Goal: Check status: Check status

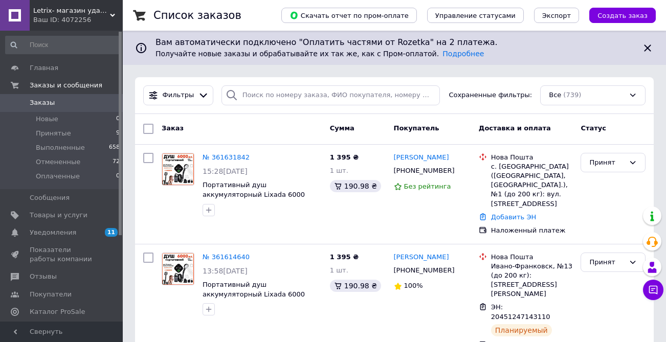
click at [45, 104] on span "Заказы" at bounding box center [42, 102] width 25 height 9
click at [45, 105] on span "Заказы" at bounding box center [42, 102] width 25 height 9
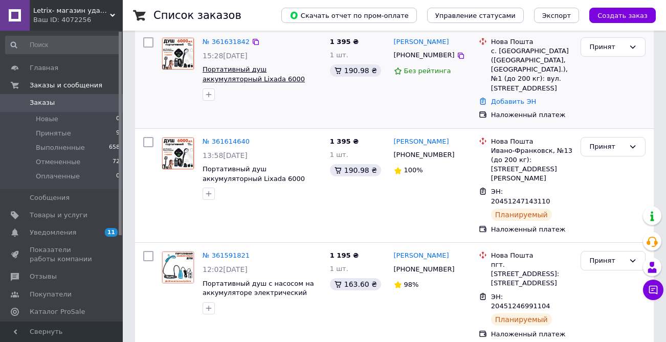
scroll to position [58, 0]
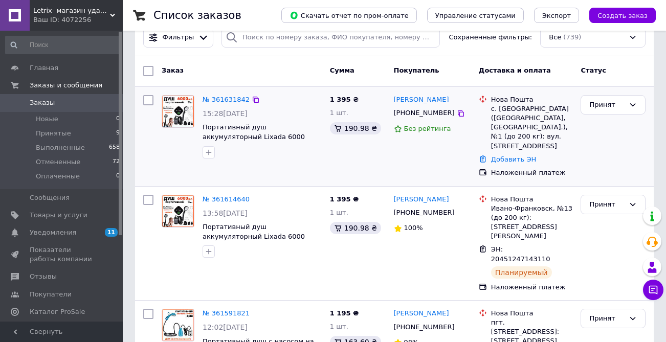
click at [224, 103] on div "№ 361631842" at bounding box center [225, 100] width 49 height 12
click at [224, 100] on link "№ 361631842" at bounding box center [225, 100] width 47 height 8
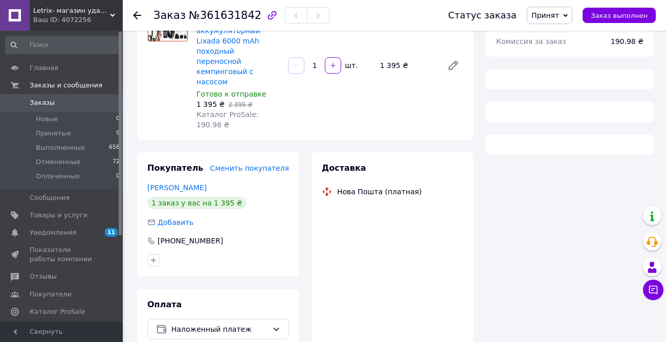
scroll to position [143, 0]
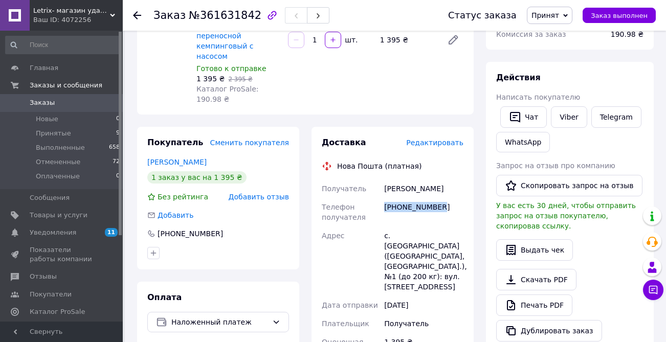
drag, startPoint x: 384, startPoint y: 197, endPoint x: 455, endPoint y: 197, distance: 71.1
click at [455, 198] on div "[PHONE_NUMBER]" at bounding box center [423, 212] width 83 height 29
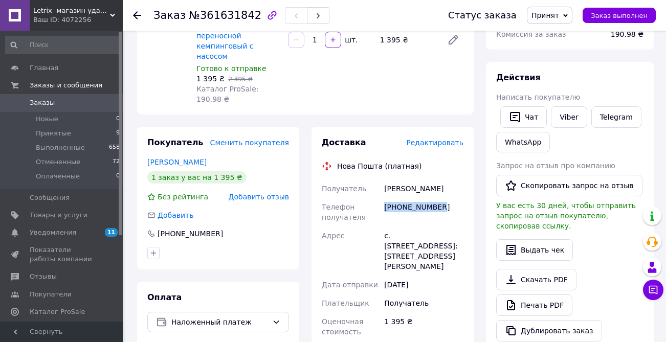
copy div "[PHONE_NUMBER]"
drag, startPoint x: 385, startPoint y: 178, endPoint x: 466, endPoint y: 178, distance: 80.8
copy div "Скалецький Ярослав"
drag, startPoint x: 391, startPoint y: 225, endPoint x: 459, endPoint y: 225, distance: 67.5
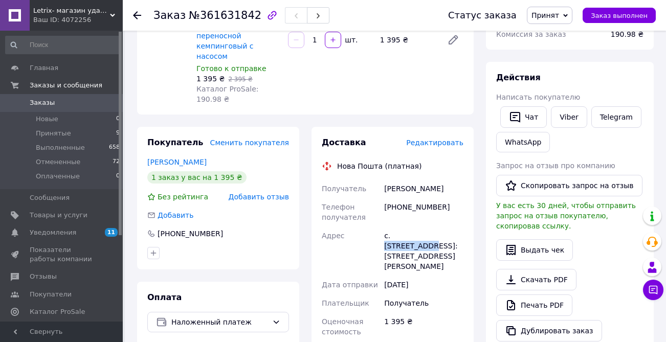
click at [459, 226] on div "с. [STREET_ADDRESS]: [STREET_ADDRESS][PERSON_NAME]" at bounding box center [423, 250] width 83 height 49
copy div "Новодонецкое"
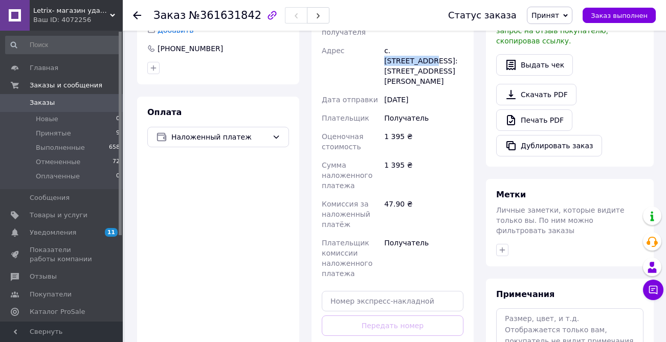
scroll to position [383, 0]
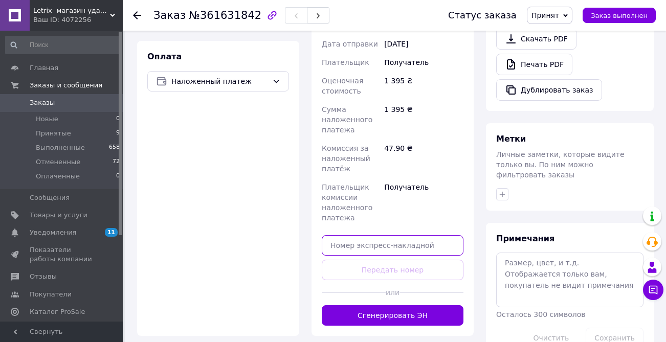
click at [342, 239] on input "text" at bounding box center [393, 245] width 142 height 20
paste input "20451247452695"
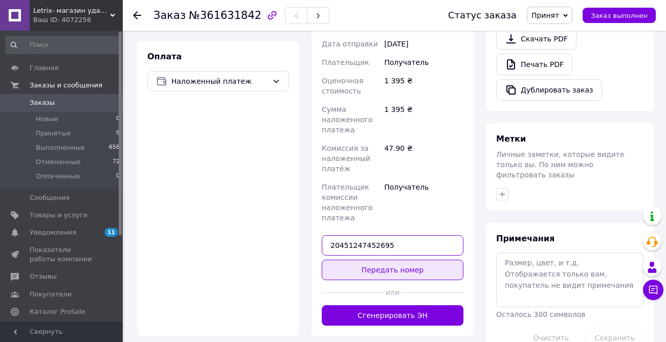
type input "20451247452695"
click at [353, 260] on button "Передать номер" at bounding box center [393, 270] width 142 height 20
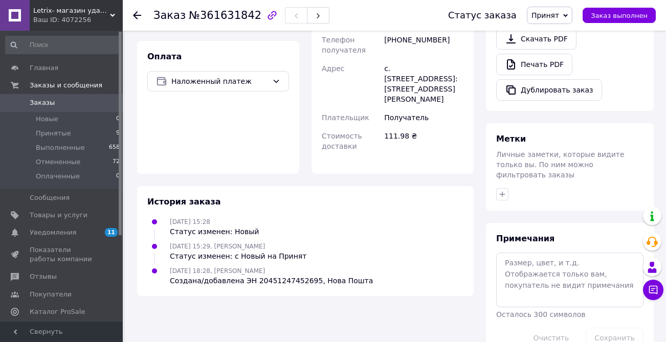
click at [37, 103] on span "Заказы" at bounding box center [42, 102] width 25 height 9
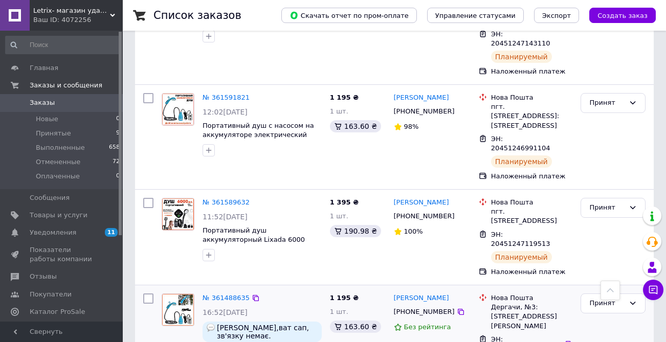
scroll to position [309, 0]
